Goal: Navigation & Orientation: Find specific page/section

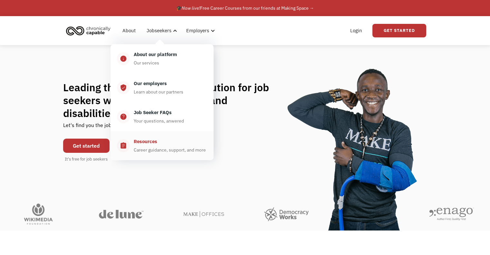
click at [185, 148] on div "Career guidance, support, and more" at bounding box center [170, 150] width 72 height 8
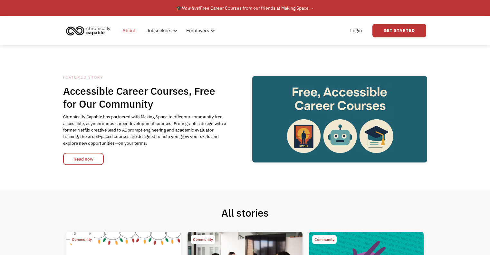
click at [128, 32] on link "About" at bounding box center [129, 30] width 21 height 21
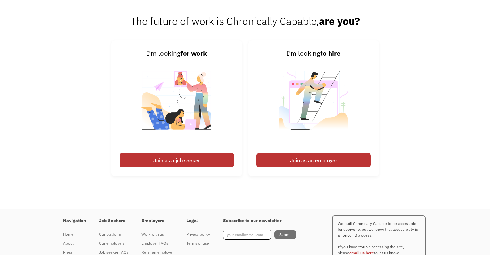
scroll to position [996, 0]
